Goal: Task Accomplishment & Management: Manage account settings

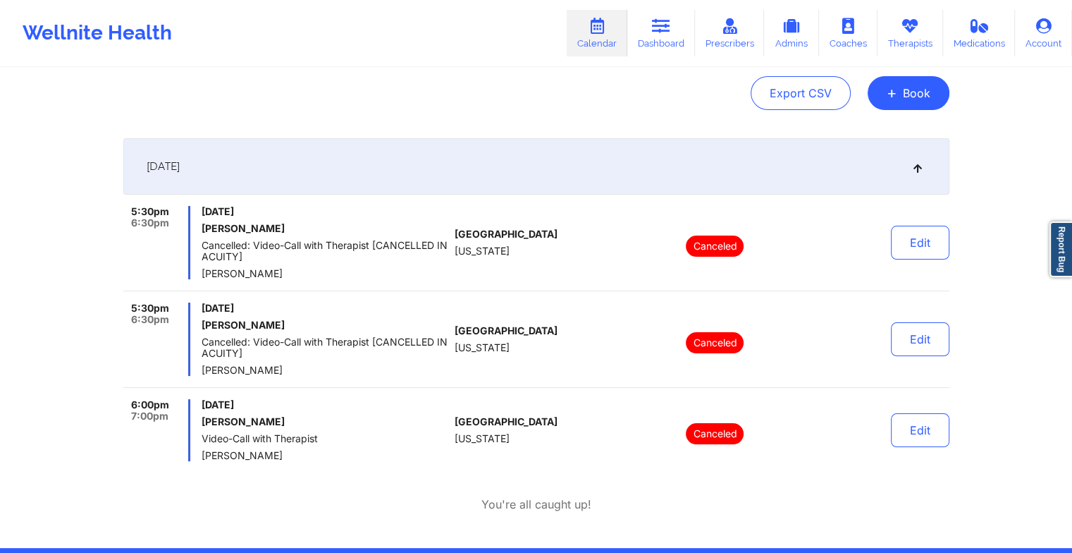
click at [601, 5] on div "Wellnite Health Calendar Dashboard Prescribers Admins Coaches Therapists Medica…" at bounding box center [536, 33] width 1072 height 56
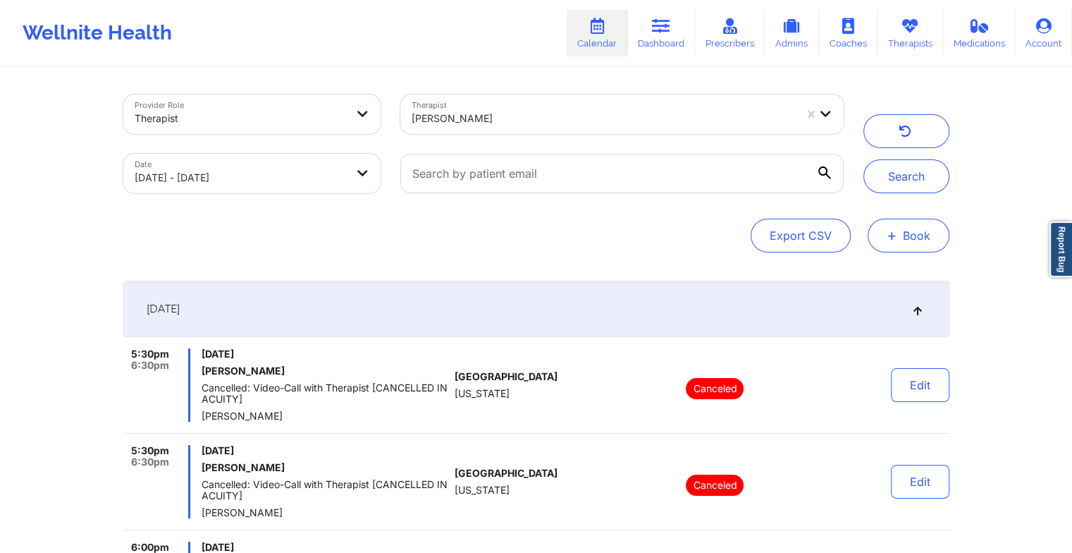
click at [898, 242] on button "+ Book" at bounding box center [909, 235] width 82 height 34
click at [706, 51] on link "Prescribers" at bounding box center [730, 33] width 70 height 47
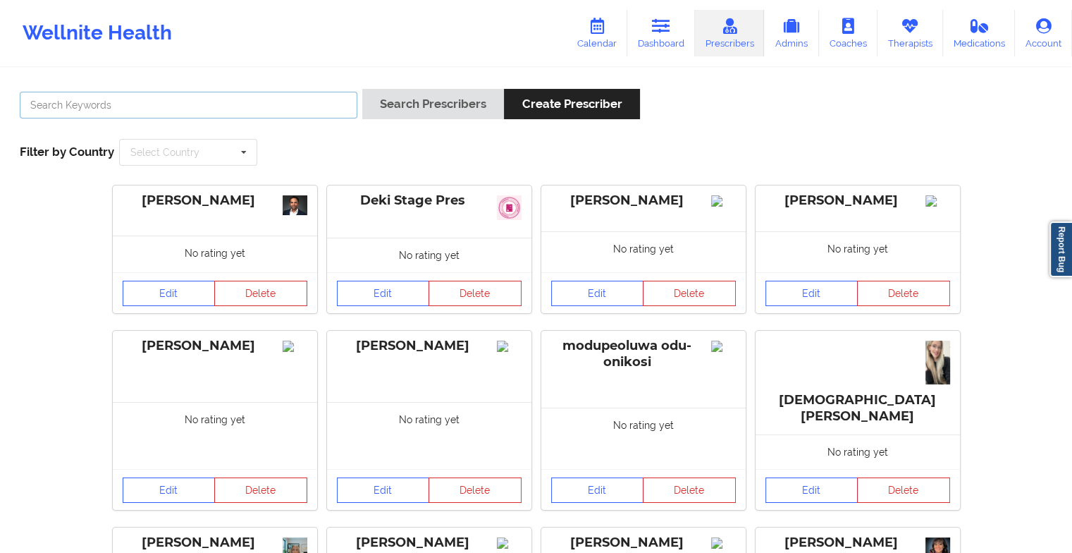
click at [171, 96] on input "text" at bounding box center [189, 105] width 338 height 27
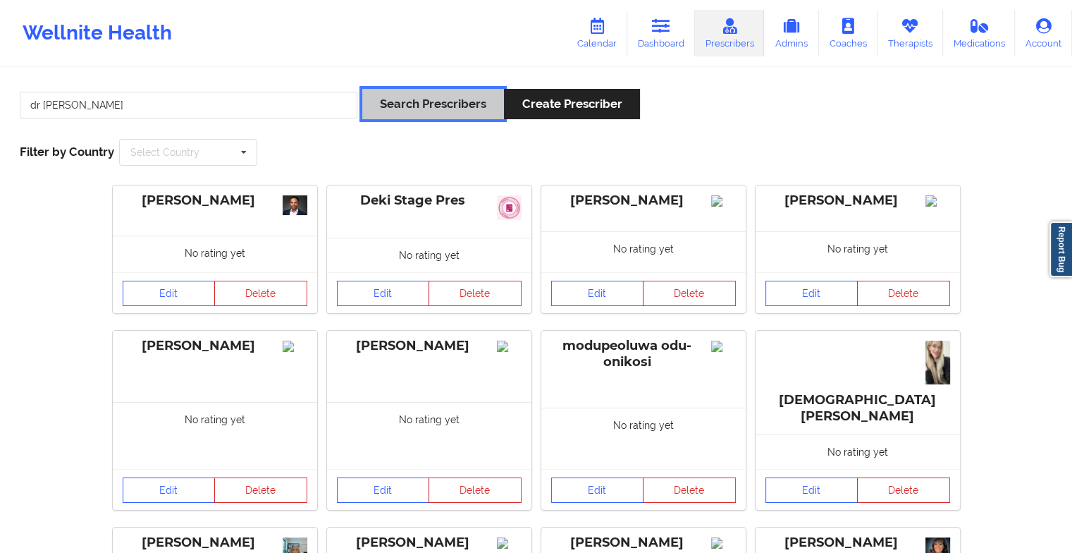
click at [404, 105] on button "Search Prescribers" at bounding box center [433, 104] width 142 height 30
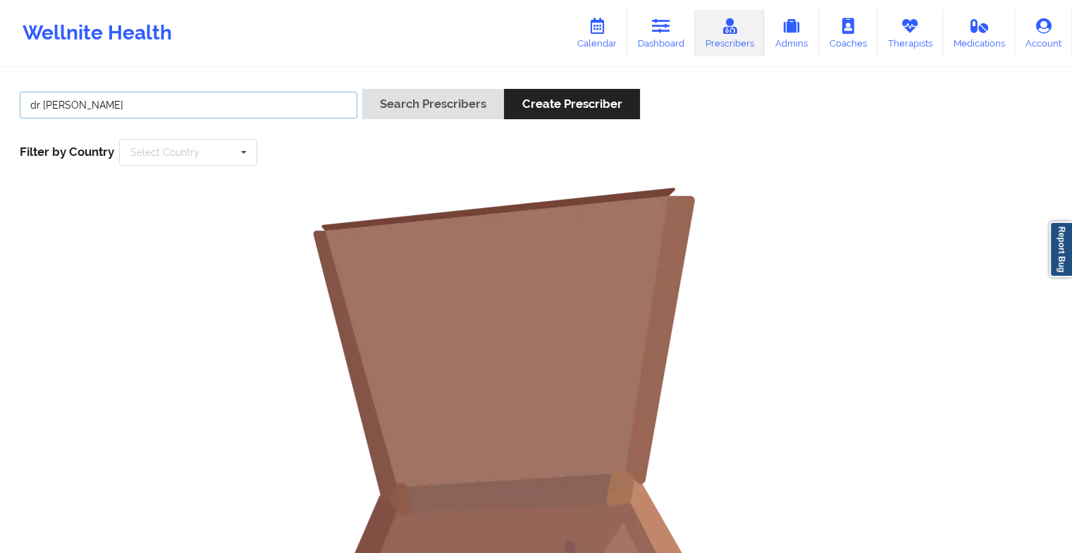
click at [93, 113] on input "dr [PERSON_NAME]" at bounding box center [189, 105] width 338 height 27
type input "d"
type input "[PERSON_NAME]"
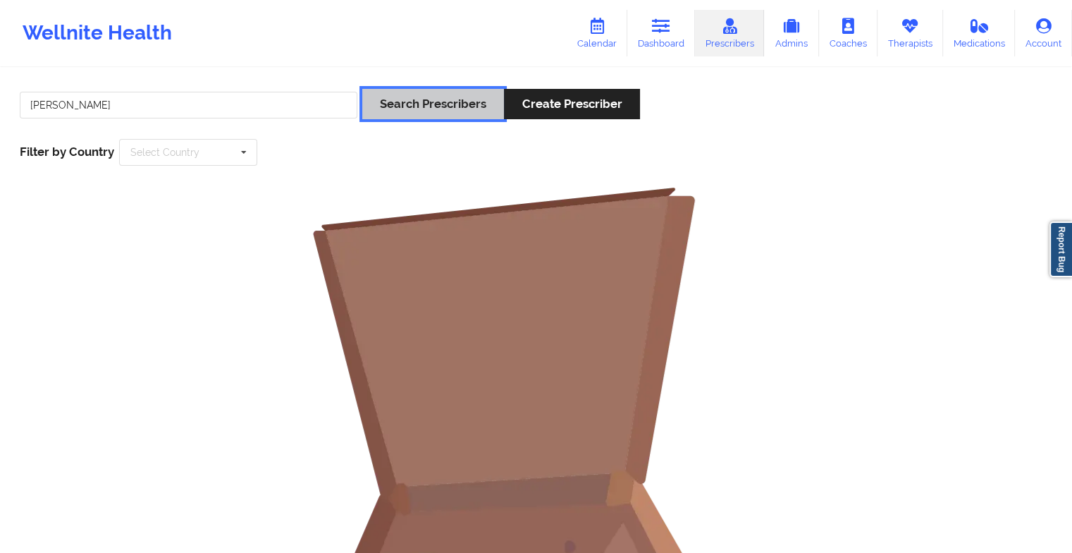
click at [470, 94] on button "Search Prescribers" at bounding box center [433, 104] width 142 height 30
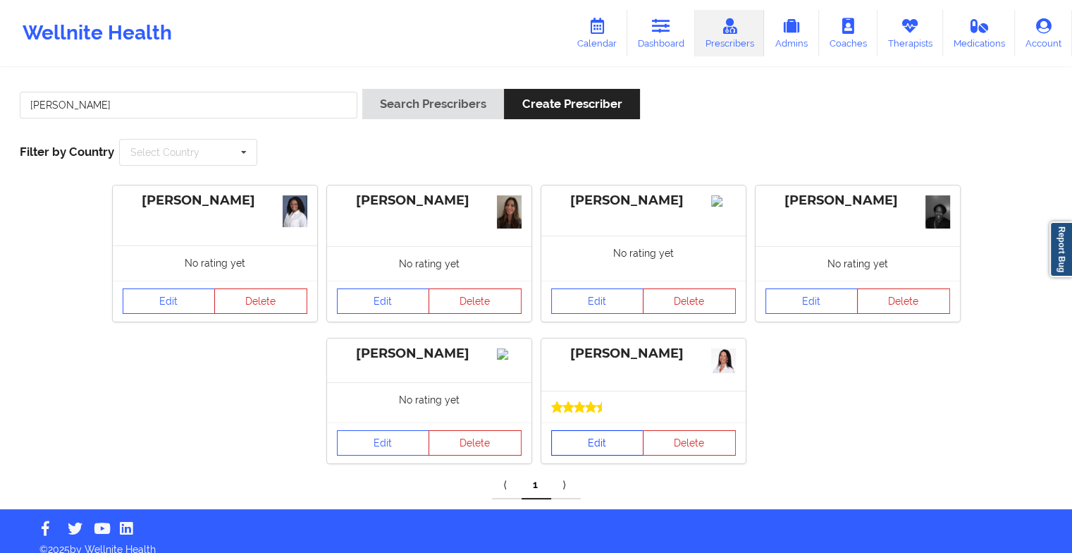
click at [595, 436] on link "Edit" at bounding box center [597, 442] width 93 height 25
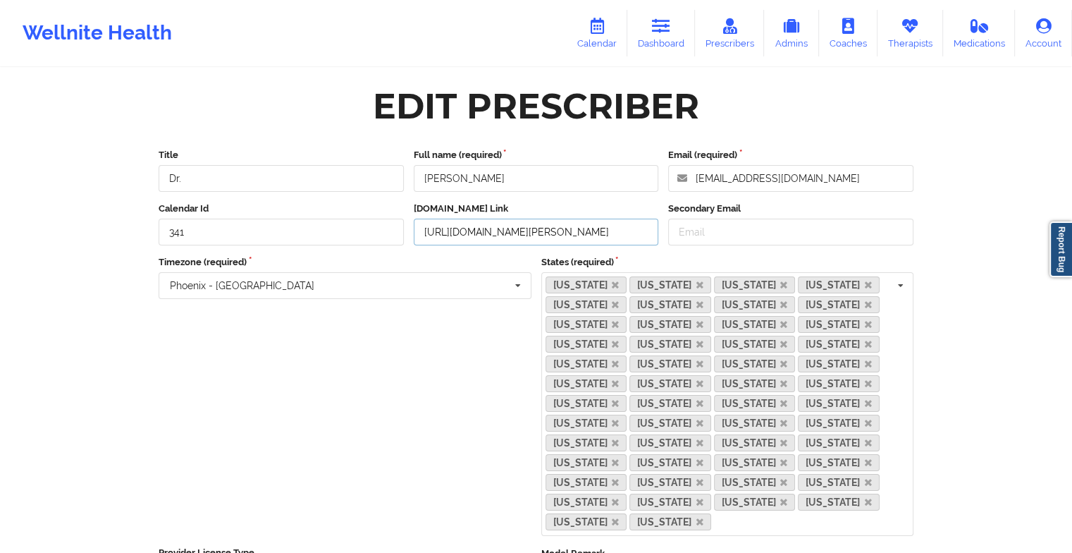
click at [592, 233] on input "[URL][DOMAIN_NAME][PERSON_NAME]" at bounding box center [536, 231] width 245 height 27
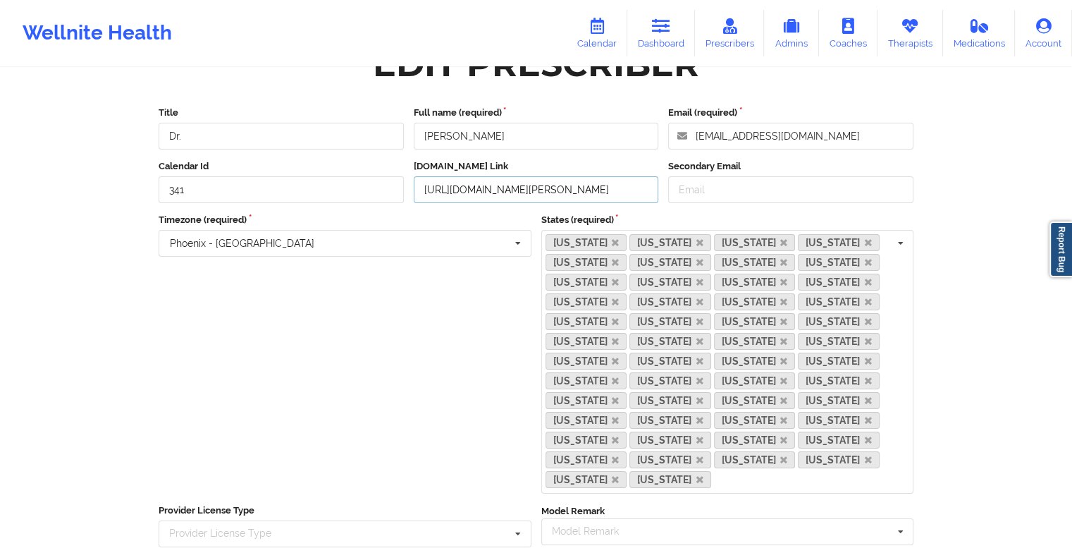
scroll to position [37, 0]
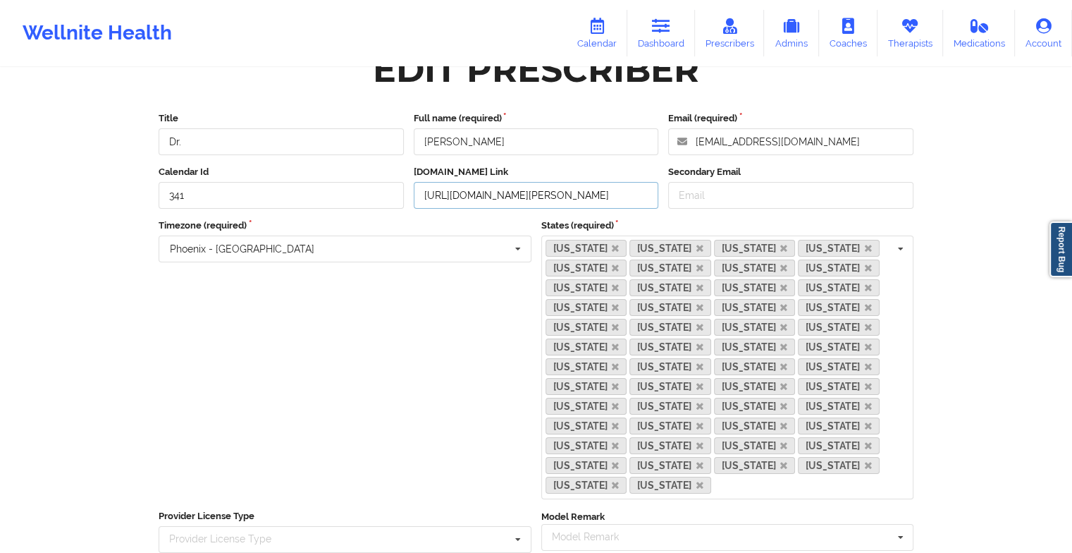
drag, startPoint x: 557, startPoint y: 192, endPoint x: 418, endPoint y: 184, distance: 139.1
click at [418, 184] on input "[URL][DOMAIN_NAME][PERSON_NAME]" at bounding box center [536, 195] width 245 height 27
click at [445, 355] on div "Timezone (required) [GEOGRAPHIC_DATA] - [GEOGRAPHIC_DATA] [GEOGRAPHIC_DATA] - […" at bounding box center [345, 358] width 383 height 281
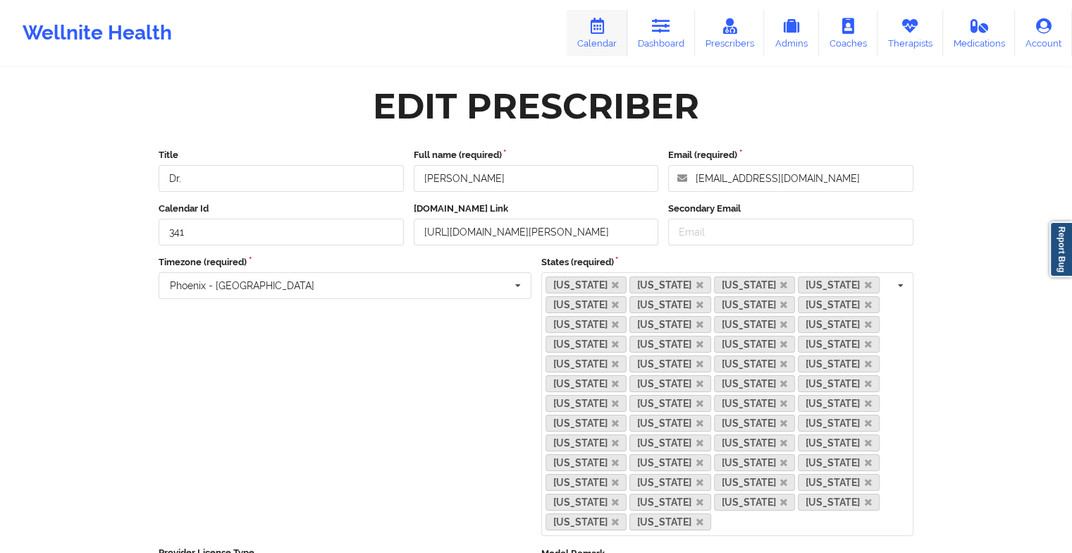
click at [611, 16] on link "Calendar" at bounding box center [597, 33] width 61 height 47
